Goal: Task Accomplishment & Management: Manage account settings

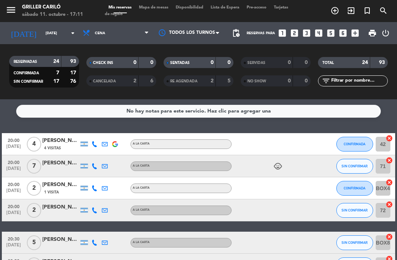
click at [145, 79] on div "6" at bounding box center [147, 81] width 14 height 8
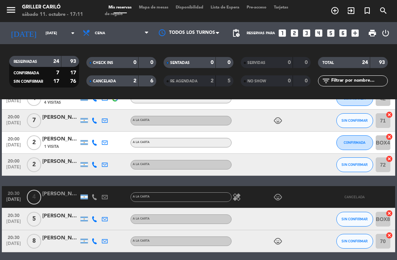
scroll to position [54, 0]
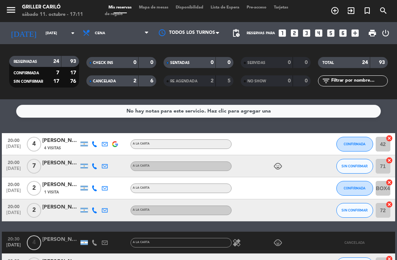
click at [146, 82] on div "6" at bounding box center [147, 81] width 14 height 8
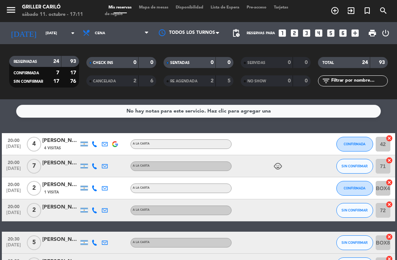
click at [222, 78] on div "5" at bounding box center [225, 81] width 14 height 8
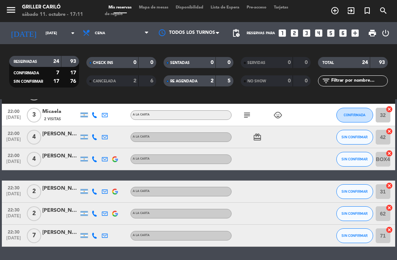
scroll to position [501, 0]
click at [212, 82] on strong "2" at bounding box center [212, 80] width 3 height 5
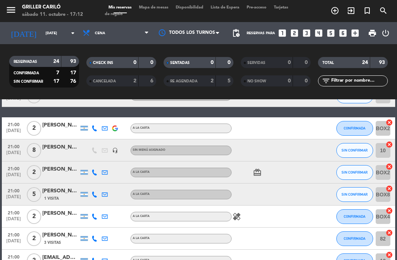
scroll to position [162, 0]
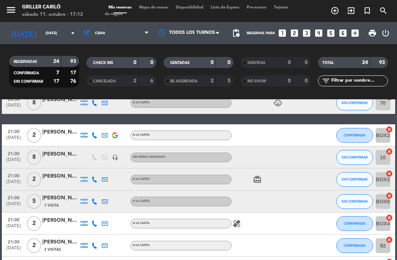
click at [254, 154] on div at bounding box center [262, 157] width 62 height 22
click at [39, 158] on span "8" at bounding box center [34, 157] width 14 height 15
click at [57, 155] on div "[PERSON_NAME]" at bounding box center [60, 154] width 37 height 8
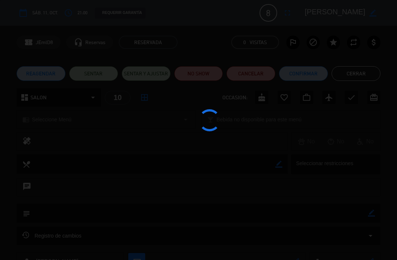
click at [60, 154] on div at bounding box center [198, 130] width 397 height 260
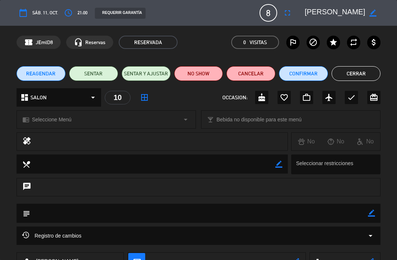
click at [348, 71] on button "Cerrar" at bounding box center [355, 73] width 49 height 15
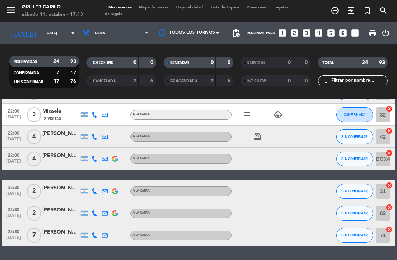
scroll to position [457, 0]
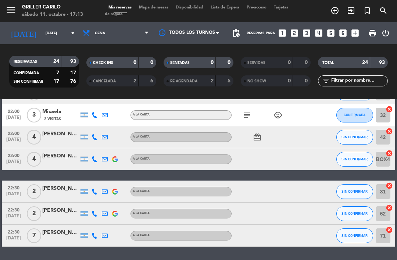
click at [39, 234] on span "7" at bounding box center [34, 235] width 14 height 15
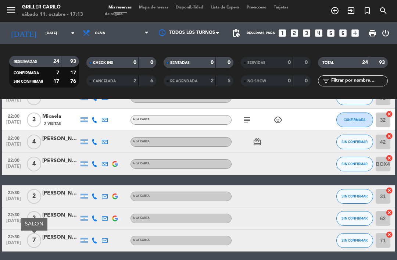
scroll to position [453, 0]
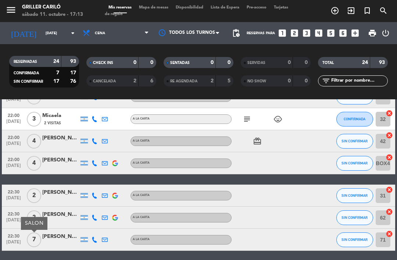
click at [37, 236] on span "7" at bounding box center [34, 239] width 14 height 15
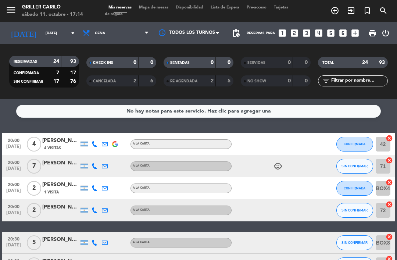
scroll to position [0, 0]
click at [159, 6] on span "Mapa de mesas" at bounding box center [153, 8] width 37 height 4
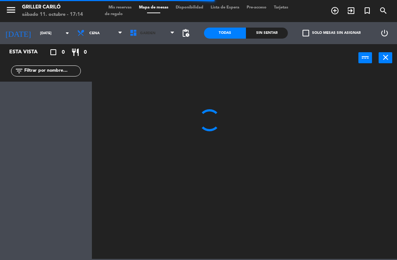
click at [137, 27] on span "GARDEN" at bounding box center [152, 33] width 53 height 16
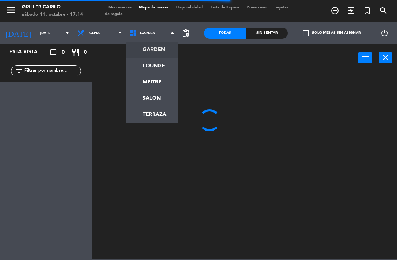
click at [165, 111] on ng-component "menu Griller Cariló [DATE] 11. octubre - 17:14 Mis reservas Mapa de mesas Dispo…" at bounding box center [198, 129] width 397 height 259
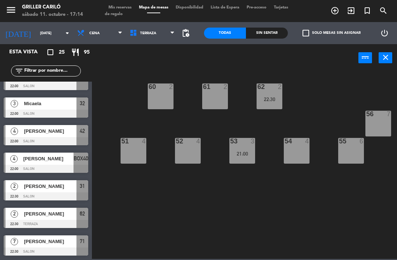
scroll to position [511, 0]
click at [269, 44] on div "Todas Sin sentar" at bounding box center [246, 33] width 84 height 22
click at [268, 38] on div "Sin sentar" at bounding box center [267, 33] width 42 height 11
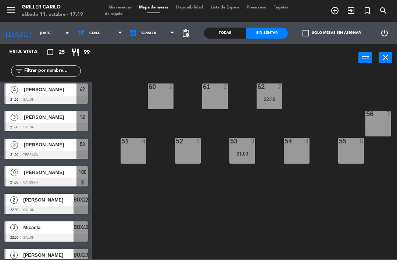
scroll to position [363, 0]
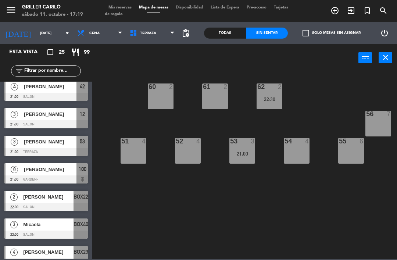
click at [126, 6] on span "Mis reservas" at bounding box center [120, 8] width 30 height 4
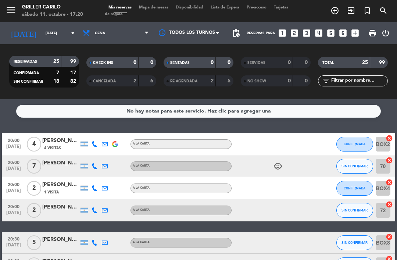
click at [166, 6] on span "Mapa de mesas" at bounding box center [153, 8] width 37 height 4
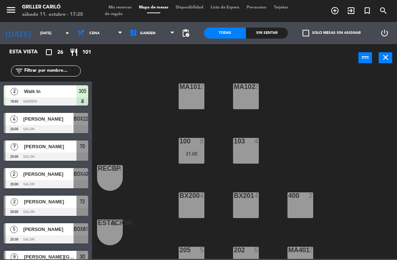
click at [67, 95] on div "Walk In" at bounding box center [49, 91] width 53 height 12
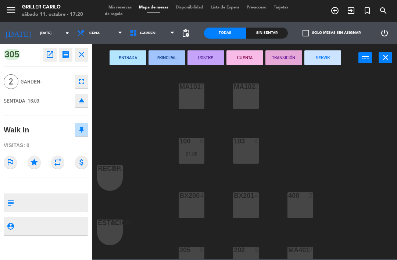
click at [326, 62] on button "SERVIR" at bounding box center [322, 57] width 37 height 15
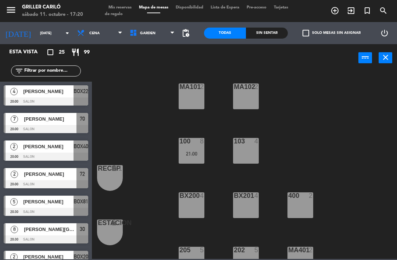
click at [114, 6] on span "Mis reservas" at bounding box center [120, 8] width 30 height 4
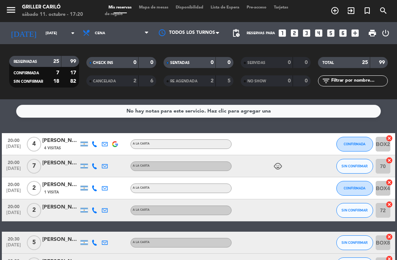
click at [120, 28] on span "Cena" at bounding box center [115, 33] width 73 height 16
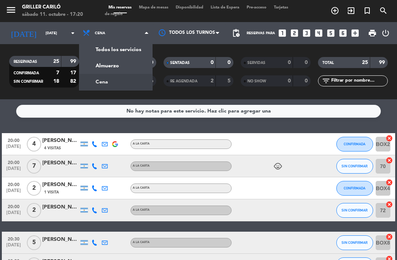
click at [136, 60] on div "menu Griller Cariló [DATE] 11. octubre - 17:20 Mis reservas Mapa de mesas Dispo…" at bounding box center [198, 49] width 397 height 99
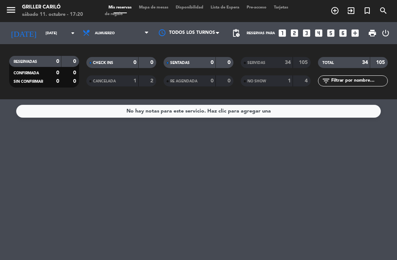
click at [282, 58] on div "34" at bounding box center [283, 62] width 15 height 8
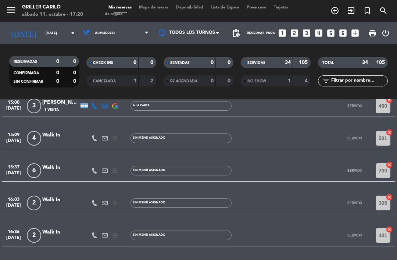
scroll to position [924, 0]
click at [232, 258] on div "No hay notas para este servicio. Haz clic para agregar una 12:00 [DATE] 2 [PERS…" at bounding box center [198, 179] width 397 height 161
click at [162, 6] on span "Mapa de mesas" at bounding box center [153, 8] width 37 height 4
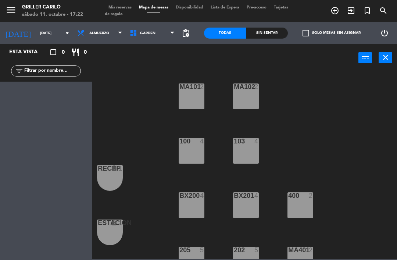
click at [105, 32] on span "Almuerzo" at bounding box center [99, 33] width 53 height 16
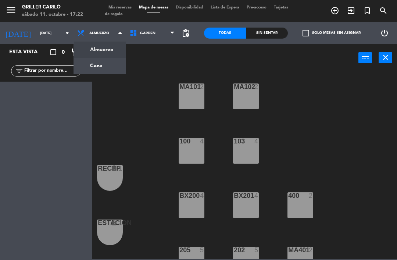
click at [100, 71] on ng-component "menu Griller Cariló [DATE] 11. octubre - 17:22 Mis reservas Mapa de mesas Dispo…" at bounding box center [198, 129] width 397 height 259
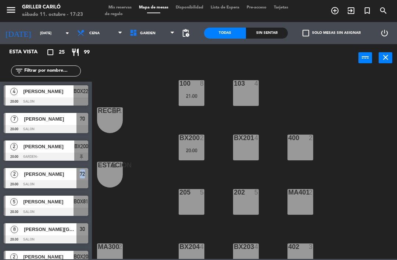
click at [143, 203] on div "MA101 2 MA102 2 103 4 100 8 21:00 RECEP lock 1 BX200 2 20:00 BX201 4 400 2 ESTA…" at bounding box center [246, 165] width 301 height 188
click at [130, 32] on icon at bounding box center [134, 33] width 11 height 8
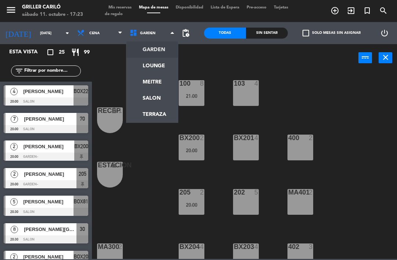
click at [158, 84] on ng-component "menu Griller Cariló [DATE] 11. octubre - 17:23 Mis reservas Mapa de mesas Dispo…" at bounding box center [198, 129] width 397 height 259
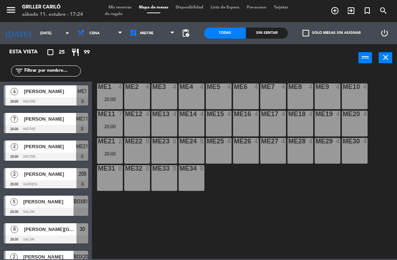
click at [121, 223] on div "ME1 4 20:00 ME2 4 ME3 4 ME4 4 ME5 4 ME6 4 ME7 4 ME8 4 ME9 4 ME10 4 ME11 7 20:00…" at bounding box center [246, 165] width 301 height 188
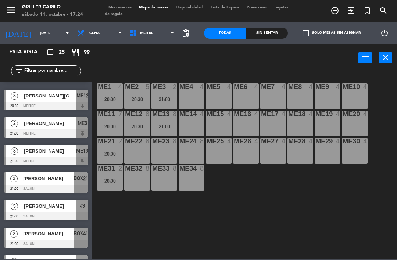
scroll to position [133, 0]
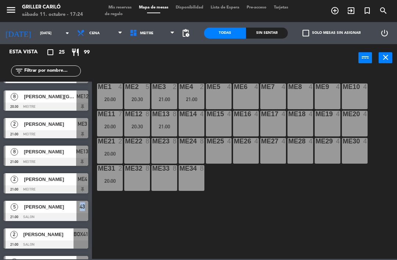
click at [132, 228] on div "ME1 4 20:00 ME2 5 20:30 ME3 2 21:00 ME4 2 21:00 ME5 4 ME6 4 ME7 4 ME8 4 ME9 4 M…" at bounding box center [246, 165] width 301 height 188
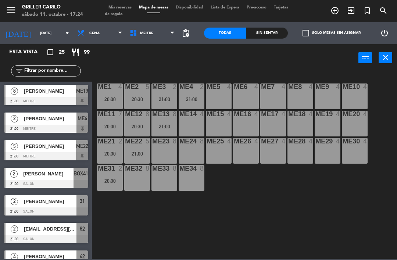
scroll to position [220, 0]
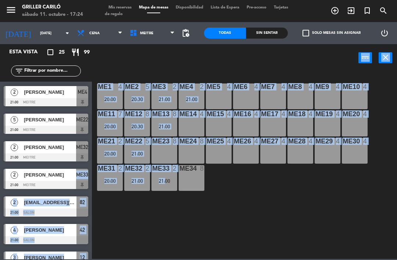
click at [122, 237] on div "ME1 4 20:00 ME2 5 20:30 ME3 2 21:00 ME4 2 21:00 ME5 4 ME6 4 ME7 4 ME8 4 ME9 4 M…" at bounding box center [246, 165] width 301 height 188
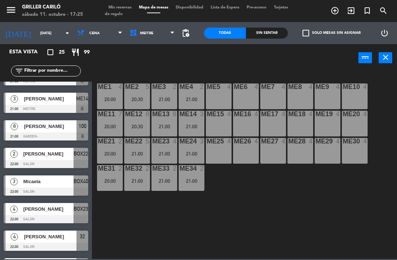
scroll to position [406, 0]
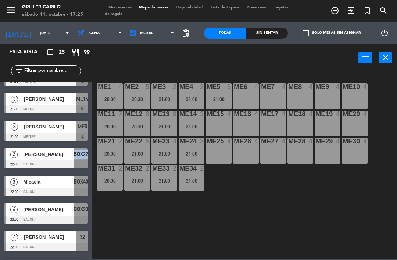
click at [134, 210] on div "ME1 4 20:00 ME2 5 20:30 ME3 2 21:00 ME4 2 21:00 ME5 8 21:00 ME6 4 ME7 4 ME8 4 M…" at bounding box center [246, 165] width 301 height 188
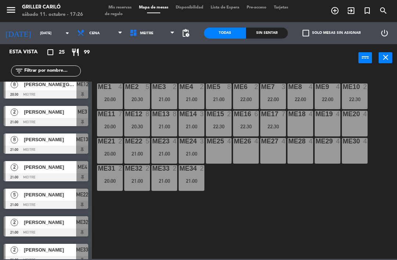
scroll to position [143, 0]
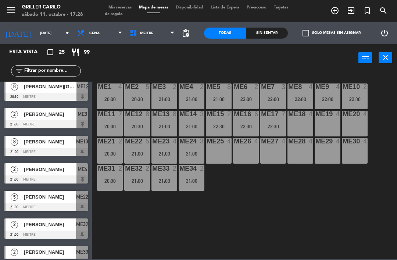
click at [123, 6] on span "Mis reservas" at bounding box center [120, 8] width 30 height 4
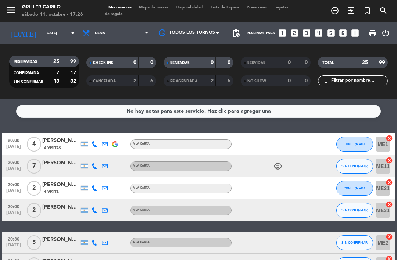
click at [160, 6] on span "Mapa de mesas" at bounding box center [153, 8] width 37 height 4
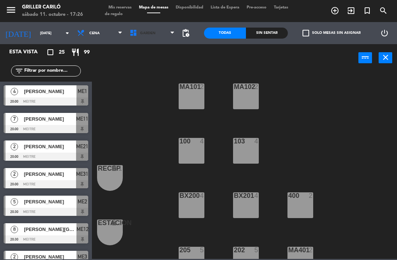
click at [169, 30] on span "GARDEN" at bounding box center [152, 33] width 53 height 16
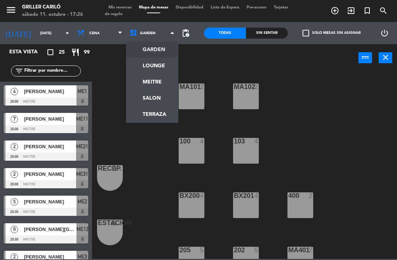
click at [165, 65] on ng-component "menu Griller Cariló [DATE] 11. octubre - 17:26 Mis reservas Mapa de mesas Dispo…" at bounding box center [198, 129] width 397 height 259
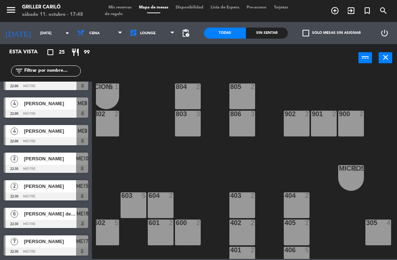
scroll to position [511, 0]
click at [43, 34] on input "[DATE]" at bounding box center [61, 33] width 50 height 11
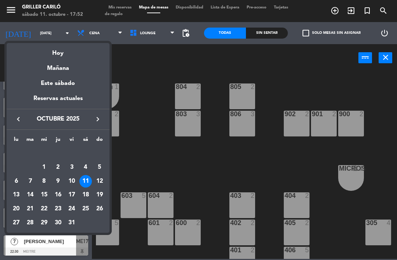
click at [68, 68] on div "Mañana" at bounding box center [58, 65] width 103 height 15
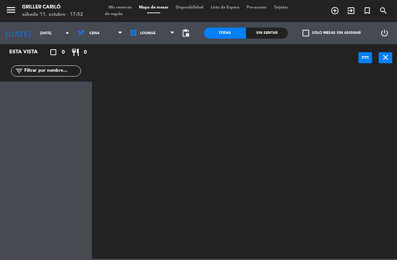
scroll to position [0, 0]
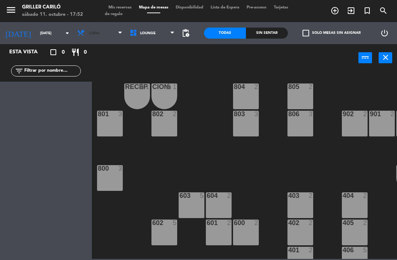
click at [105, 38] on span "Cena" at bounding box center [99, 33] width 53 height 16
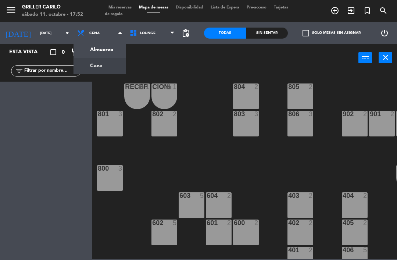
click at [106, 49] on ng-component "menu Griller Cariló [DATE] 11. octubre - 17:52 Mis reservas Mapa de mesas Dispo…" at bounding box center [198, 129] width 397 height 259
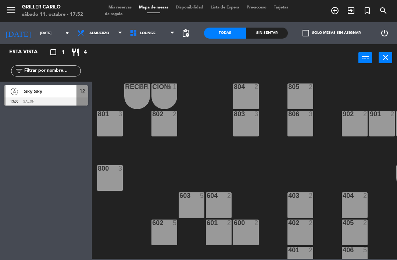
click at [108, 33] on span "Almuerzo" at bounding box center [99, 33] width 53 height 16
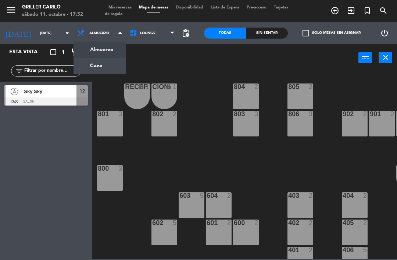
click at [100, 69] on ng-component "menu Griller Cariló [DATE] 11. octubre - 17:52 Mis reservas Mapa de mesas Dispo…" at bounding box center [198, 129] width 397 height 259
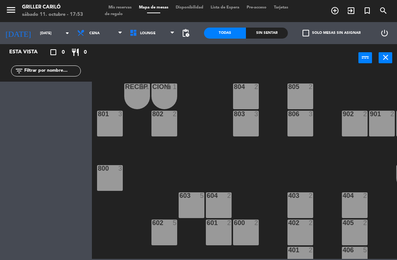
click at [44, 38] on input "[DATE]" at bounding box center [61, 33] width 50 height 11
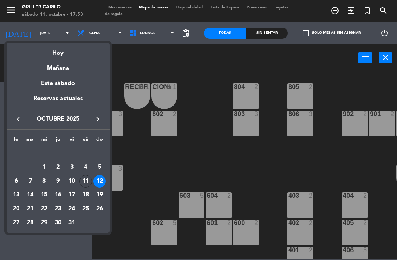
click at [87, 180] on div "11" at bounding box center [85, 181] width 12 height 12
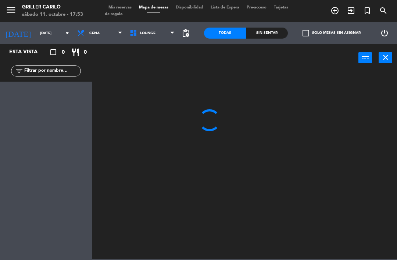
type input "[DATE]"
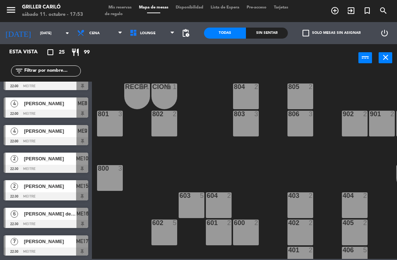
scroll to position [511, 0]
click at [62, 67] on input "text" at bounding box center [52, 71] width 57 height 8
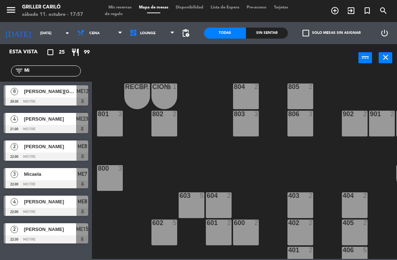
scroll to position [0, 0]
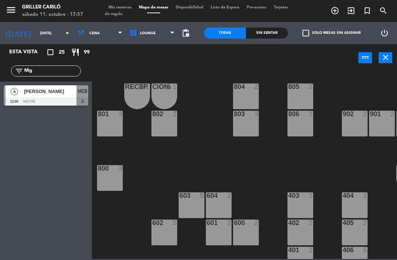
type input "Mig"
click at [63, 95] on div "[PERSON_NAME]" at bounding box center [49, 91] width 53 height 12
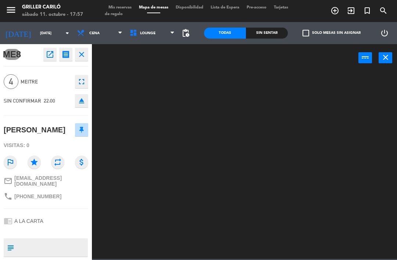
click at [50, 55] on icon "open_in_new" at bounding box center [50, 54] width 9 height 9
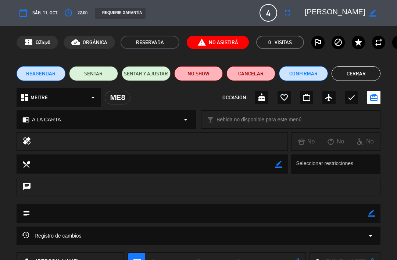
click at [255, 70] on button "Cancelar" at bounding box center [250, 73] width 49 height 15
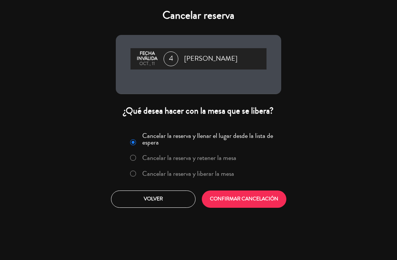
click at [211, 172] on label "Cancelar la reserva y liberar la mesa" at bounding box center [188, 173] width 92 height 7
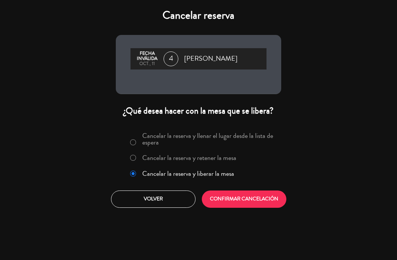
click at [234, 202] on button "CONFIRMAR CANCELACIÓN" at bounding box center [244, 198] width 85 height 17
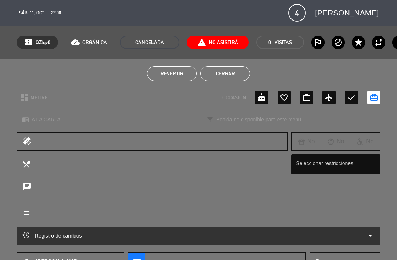
click at [222, 73] on button "Cerrar" at bounding box center [225, 73] width 50 height 15
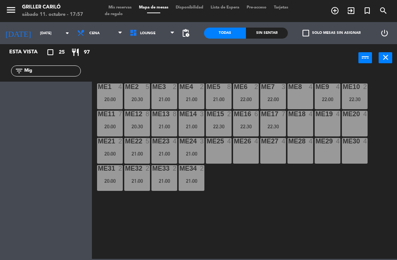
click at [127, 10] on span "Mis reservas" at bounding box center [120, 8] width 30 height 4
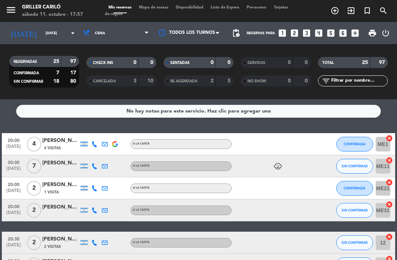
click at [157, 10] on span "Mapa de mesas" at bounding box center [153, 8] width 37 height 4
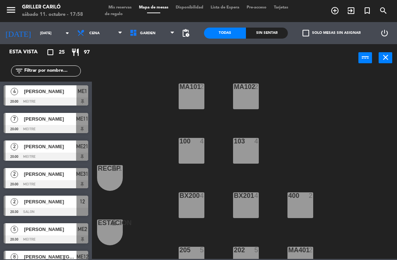
scroll to position [4, 0]
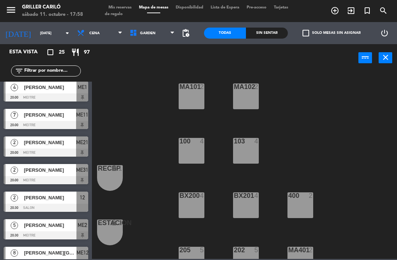
click at [126, 2] on div "menu Griller Cariló [DATE] 11. octubre - 17:58 Mis reservas Mapa de mesas Dispo…" at bounding box center [198, 11] width 397 height 22
click at [143, 28] on span "GARDEN" at bounding box center [152, 33] width 53 height 16
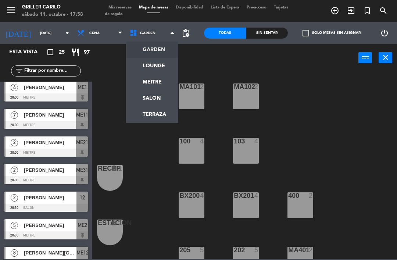
click at [159, 82] on ng-component "menu Griller Cariló [DATE] 11. octubre - 17:58 Mis reservas Mapa de mesas Dispo…" at bounding box center [198, 129] width 397 height 259
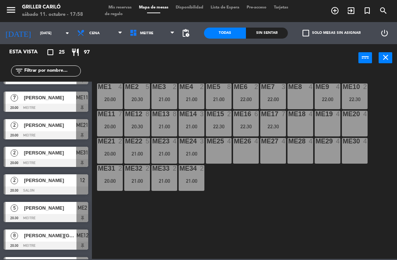
scroll to position [21, 0]
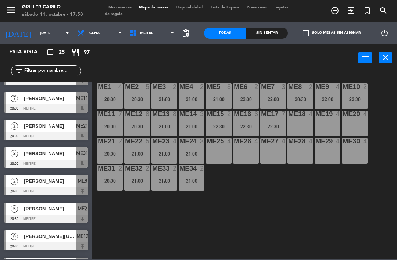
click at [140, 35] on span "MEITRE" at bounding box center [146, 33] width 13 height 4
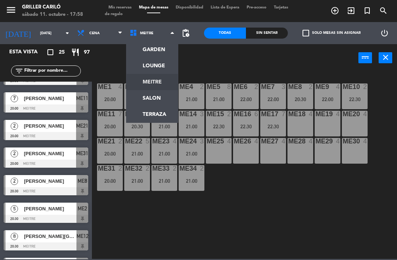
click at [167, 98] on ng-component "menu Griller Cariló [DATE] 11. octubre - 17:58 Mis reservas Mapa de mesas Dispo…" at bounding box center [198, 129] width 397 height 259
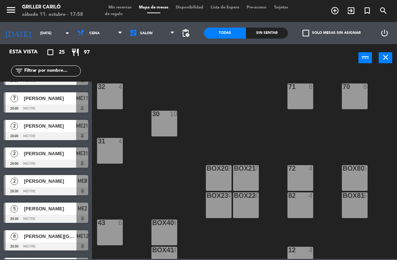
scroll to position [-1, 0]
click at [159, 37] on span "SALON" at bounding box center [152, 33] width 53 height 16
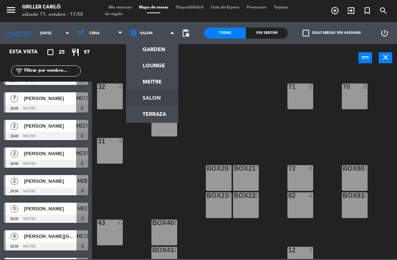
scroll to position [0, 0]
click at [150, 113] on ng-component "menu Griller Cariló [DATE] 11. octubre - 17:58 Mis reservas Mapa de mesas Dispo…" at bounding box center [198, 129] width 397 height 259
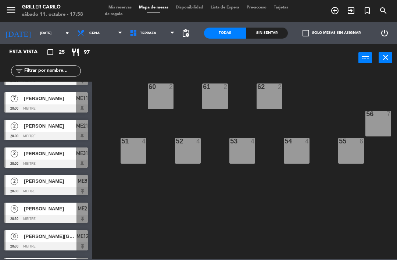
click at [163, 32] on span "TERRAZA" at bounding box center [152, 33] width 53 height 16
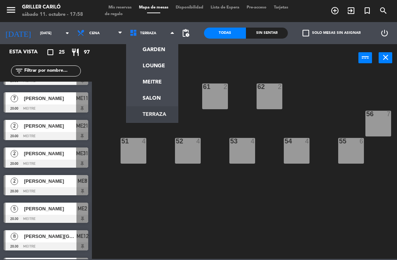
click at [160, 65] on ng-component "menu Griller Cariló [DATE] 11. octubre - 17:58 Mis reservas Mapa de mesas Dispo…" at bounding box center [198, 129] width 397 height 259
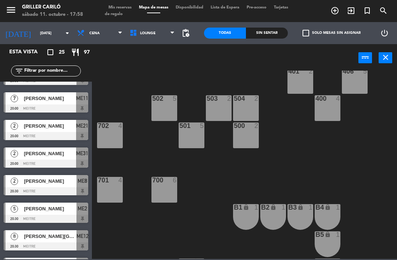
click at [153, 29] on span "LOUNGE" at bounding box center [152, 33] width 53 height 16
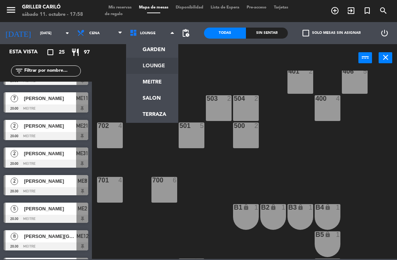
scroll to position [198, 0]
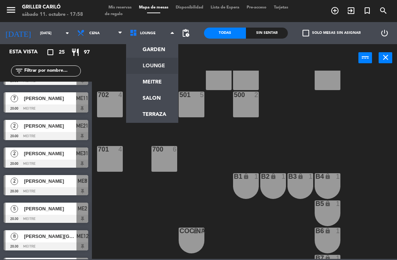
click at [161, 55] on ng-component "menu Griller Cariló [DATE] 11. octubre - 17:58 Mis reservas Mapa de mesas Dispo…" at bounding box center [198, 129] width 397 height 259
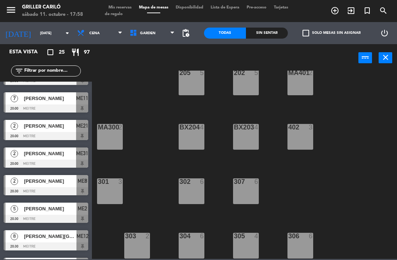
scroll to position [177, 0]
click at [163, 29] on span "GARDEN" at bounding box center [152, 33] width 53 height 16
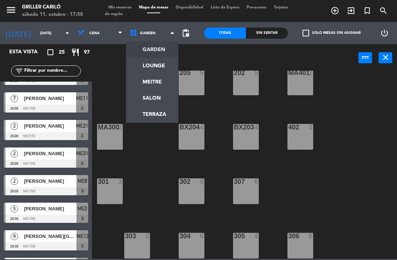
click at [157, 64] on ng-component "menu Griller Cariló [DATE] 11. octubre - 17:58 Mis reservas Mapa de mesas Dispo…" at bounding box center [198, 129] width 397 height 259
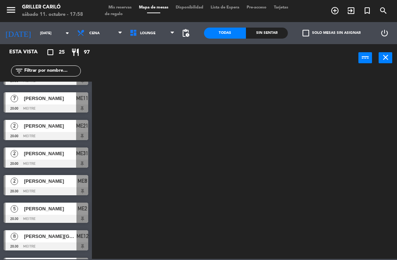
scroll to position [0, 0]
